Goal: Find specific page/section: Find specific page/section

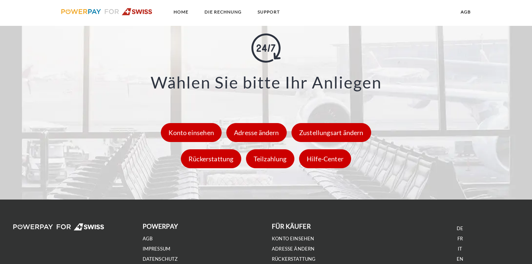
scroll to position [1066, 0]
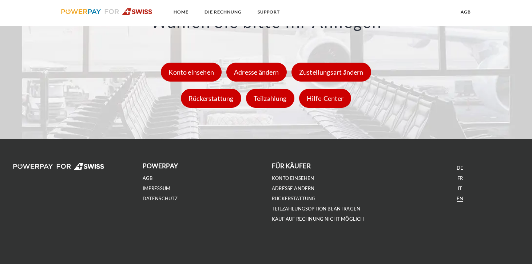
click at [460, 200] on link "EN" at bounding box center [460, 199] width 7 height 6
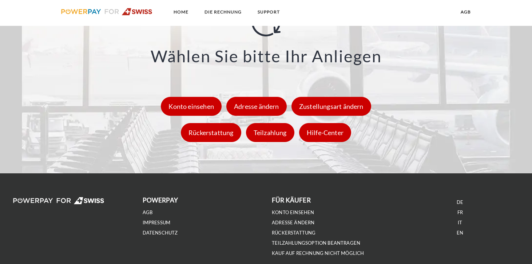
scroll to position [1066, 0]
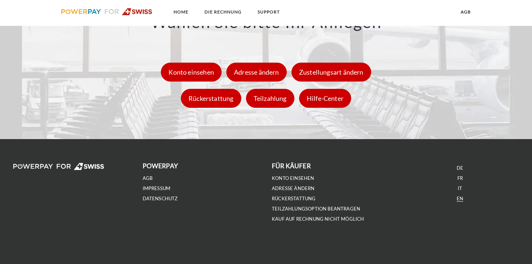
click at [462, 199] on link "EN" at bounding box center [460, 199] width 7 height 6
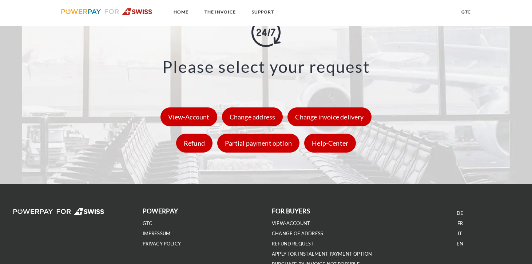
scroll to position [1079, 0]
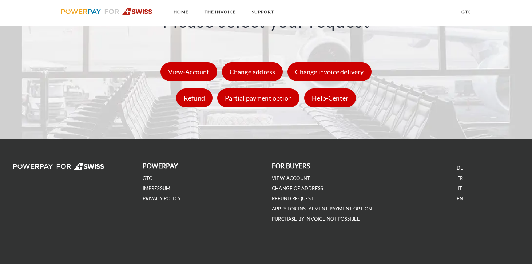
click at [290, 178] on link "VIEW-ACCOUNT" at bounding box center [291, 178] width 38 height 6
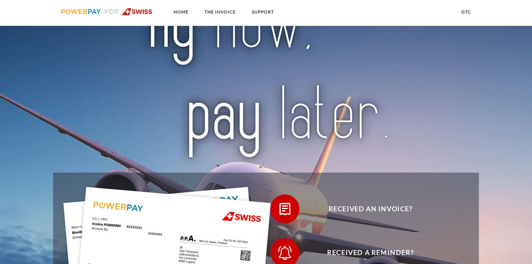
scroll to position [36, 0]
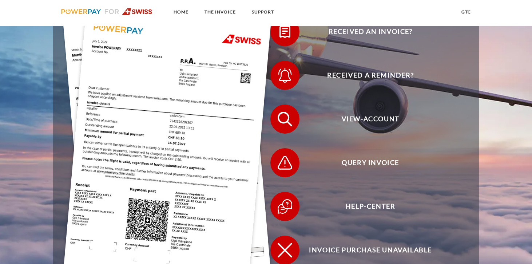
scroll to position [191, 0]
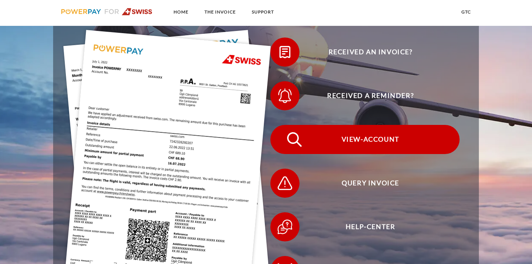
click at [382, 133] on span "View-Account" at bounding box center [370, 139] width 178 height 29
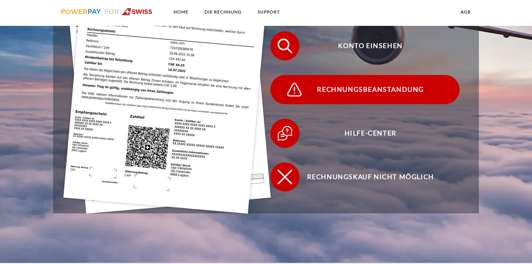
scroll to position [271, 0]
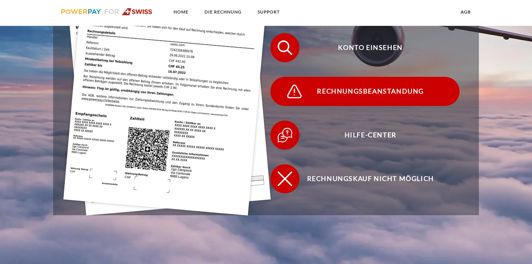
click at [351, 92] on span "Rechnungsbeanstandung" at bounding box center [370, 91] width 178 height 29
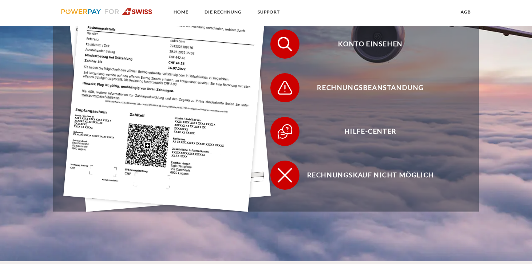
scroll to position [242, 0]
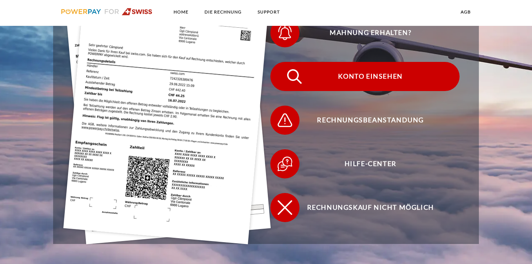
click at [395, 75] on span "Konto einsehen" at bounding box center [370, 76] width 178 height 29
